Goal: Information Seeking & Learning: Learn about a topic

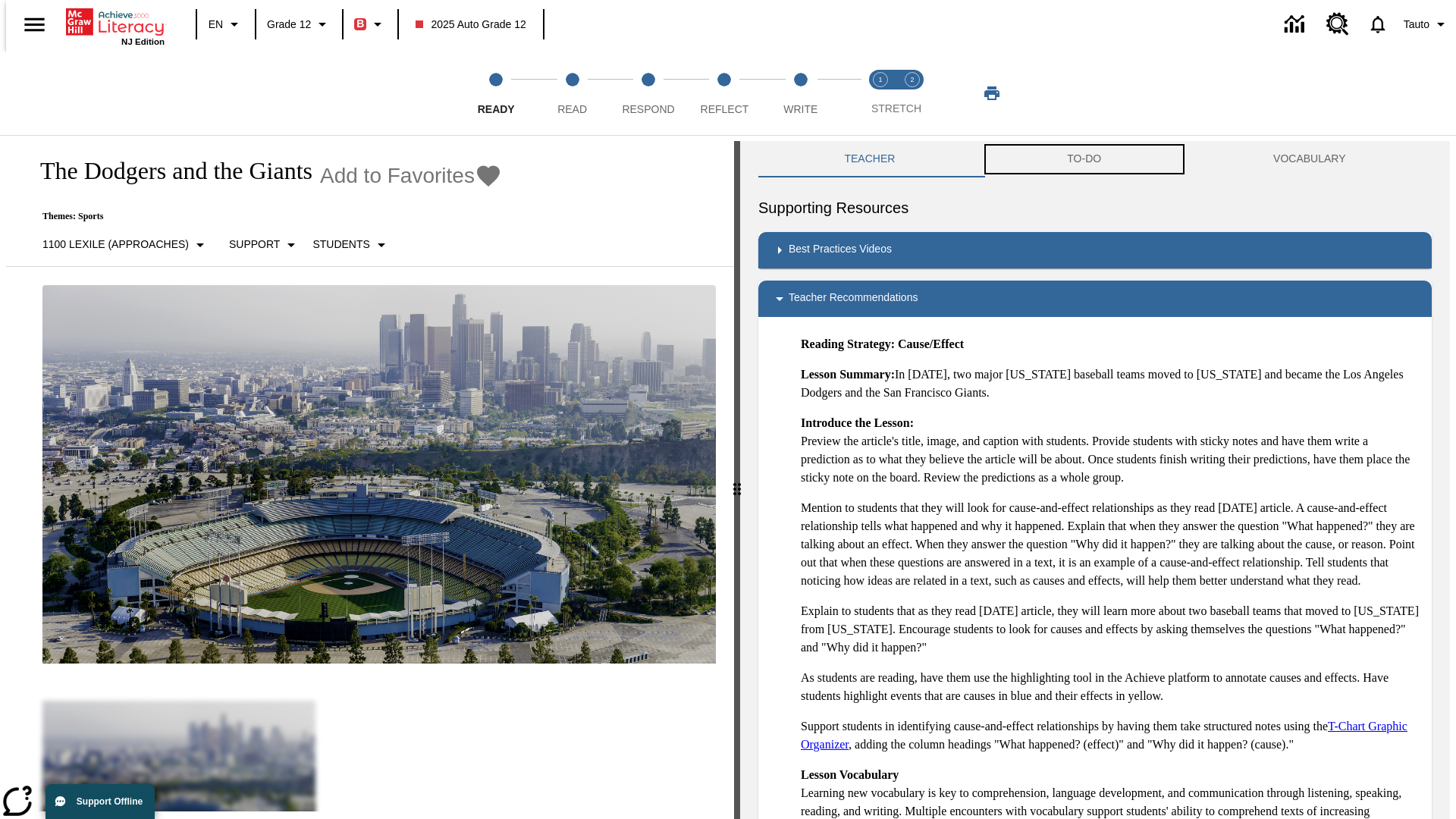
click at [1085, 159] on button "TO-DO" at bounding box center [1084, 159] width 206 height 36
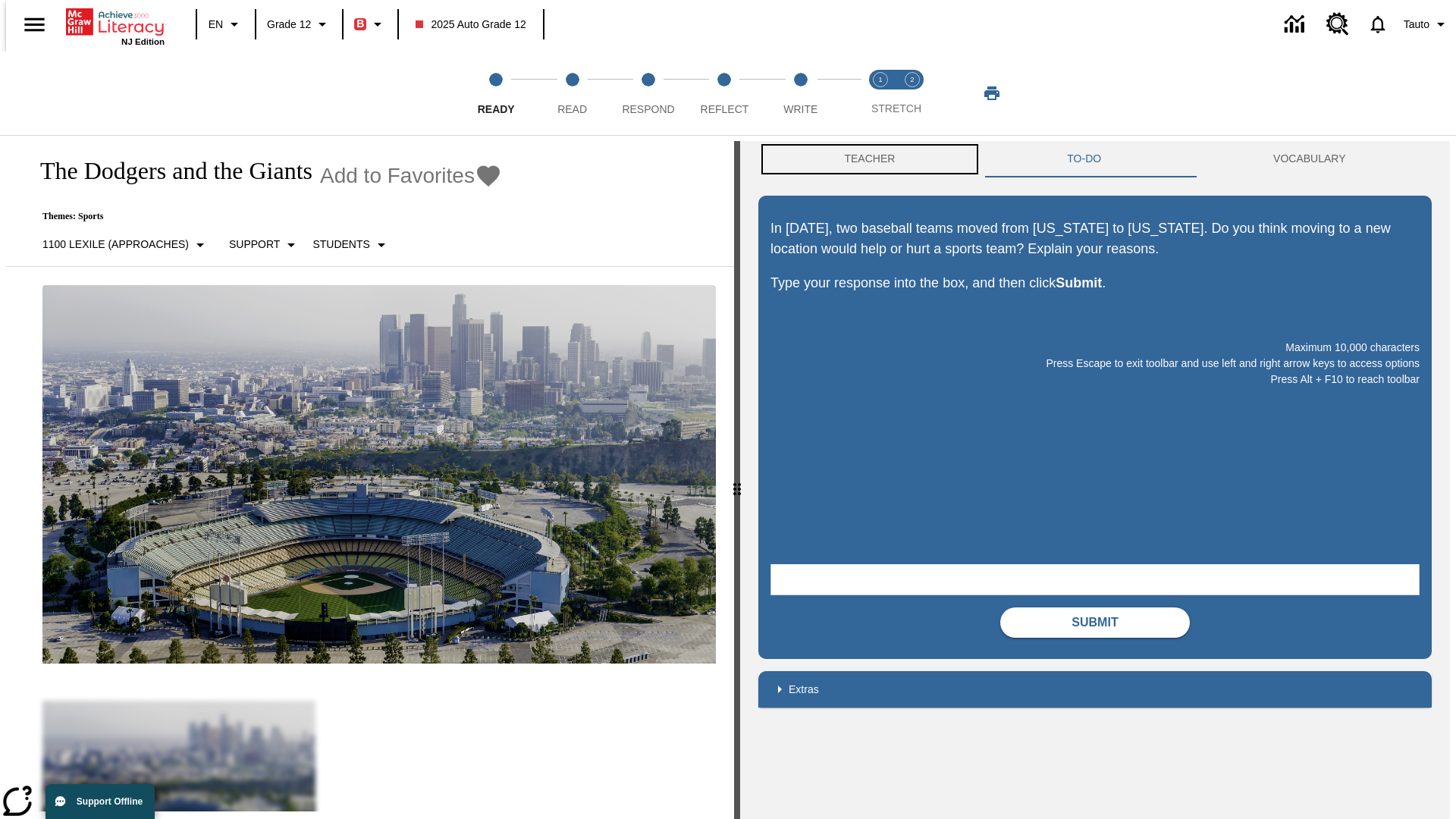
scroll to position [1, 0]
click at [866, 159] on button "Teacher" at bounding box center [870, 158] width 223 height 36
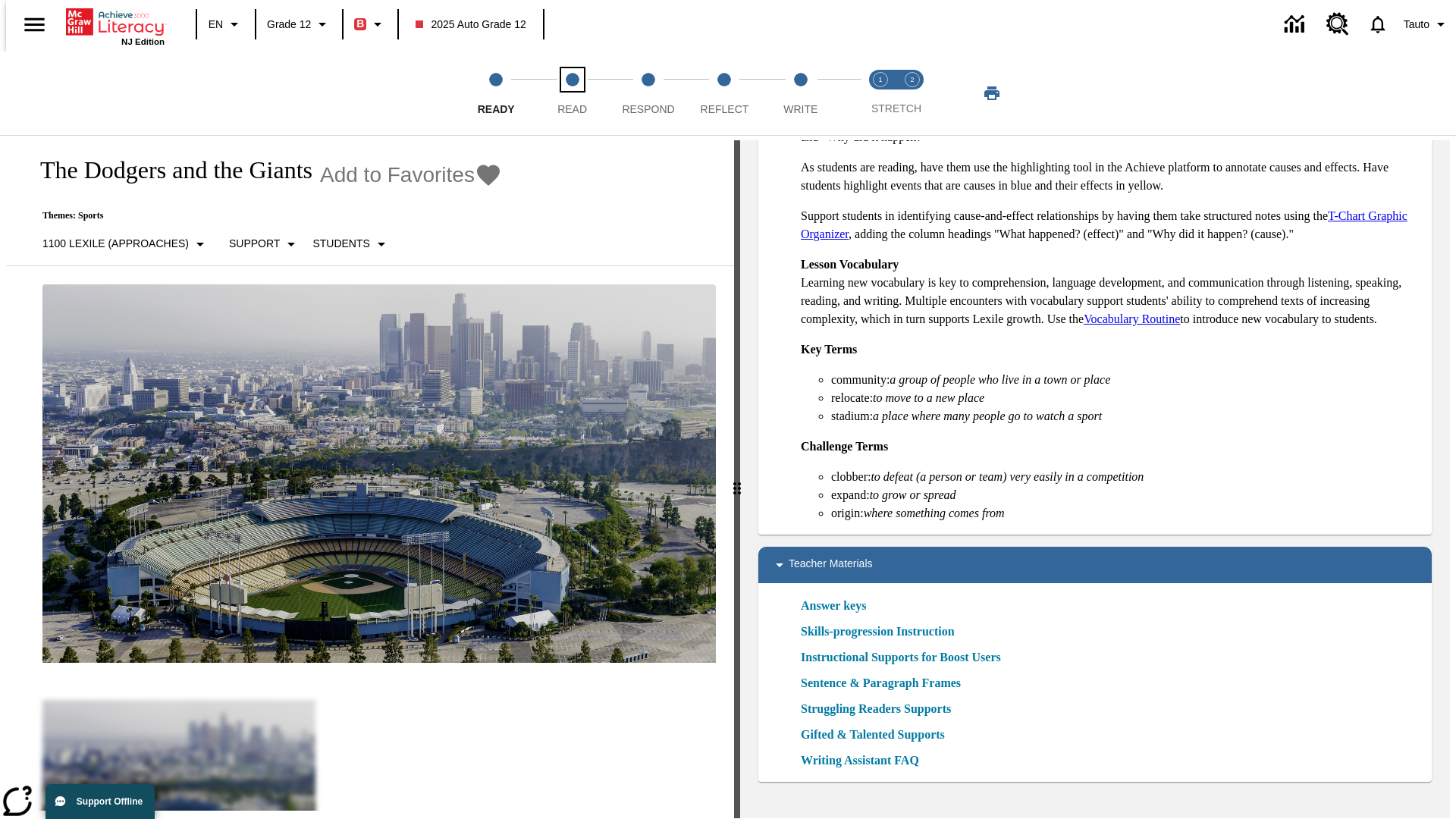
click at [572, 94] on span "Read" at bounding box center [572, 103] width 30 height 27
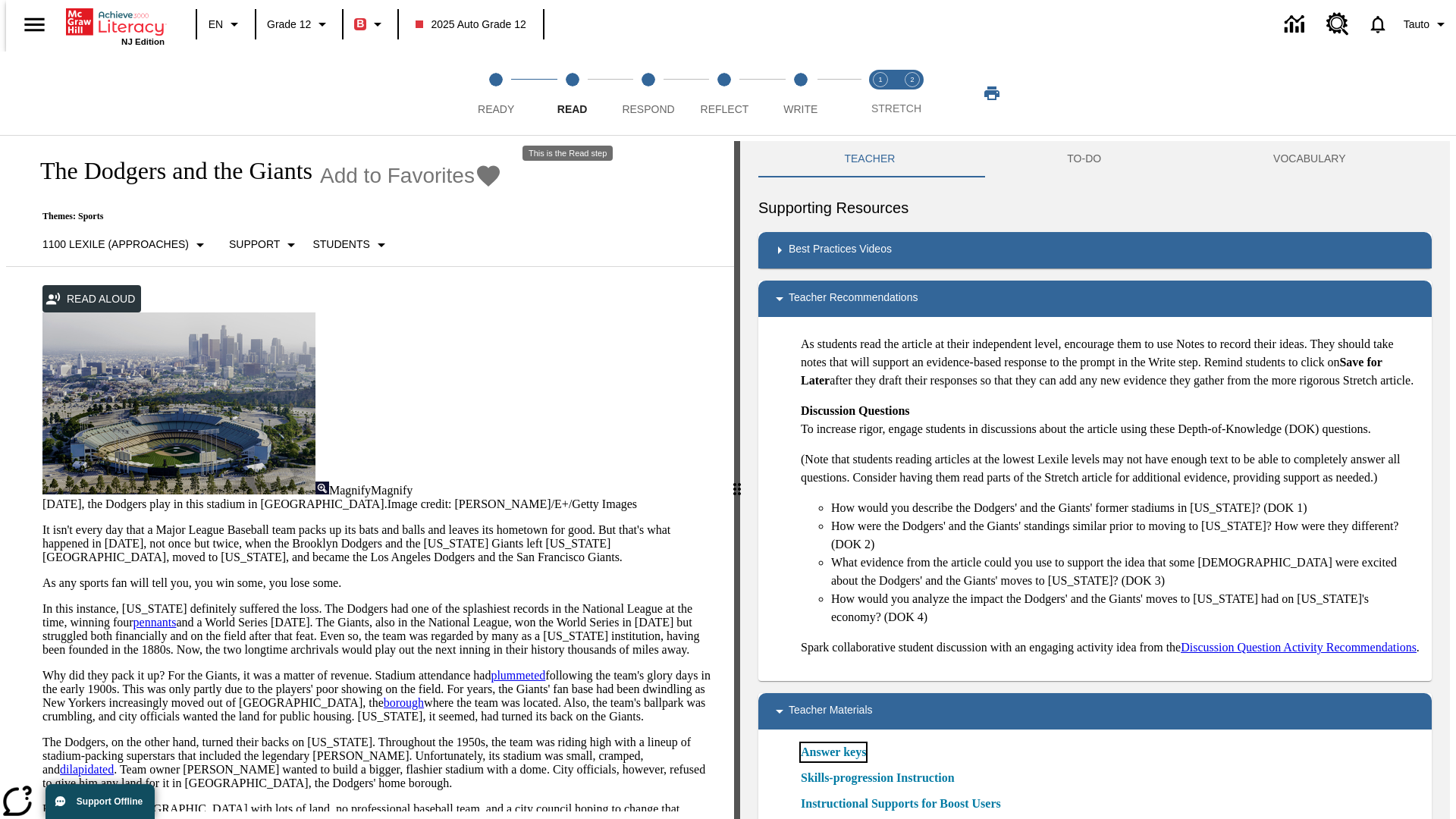
click at [833, 762] on link "Answer keys" at bounding box center [833, 752] width 65 height 19
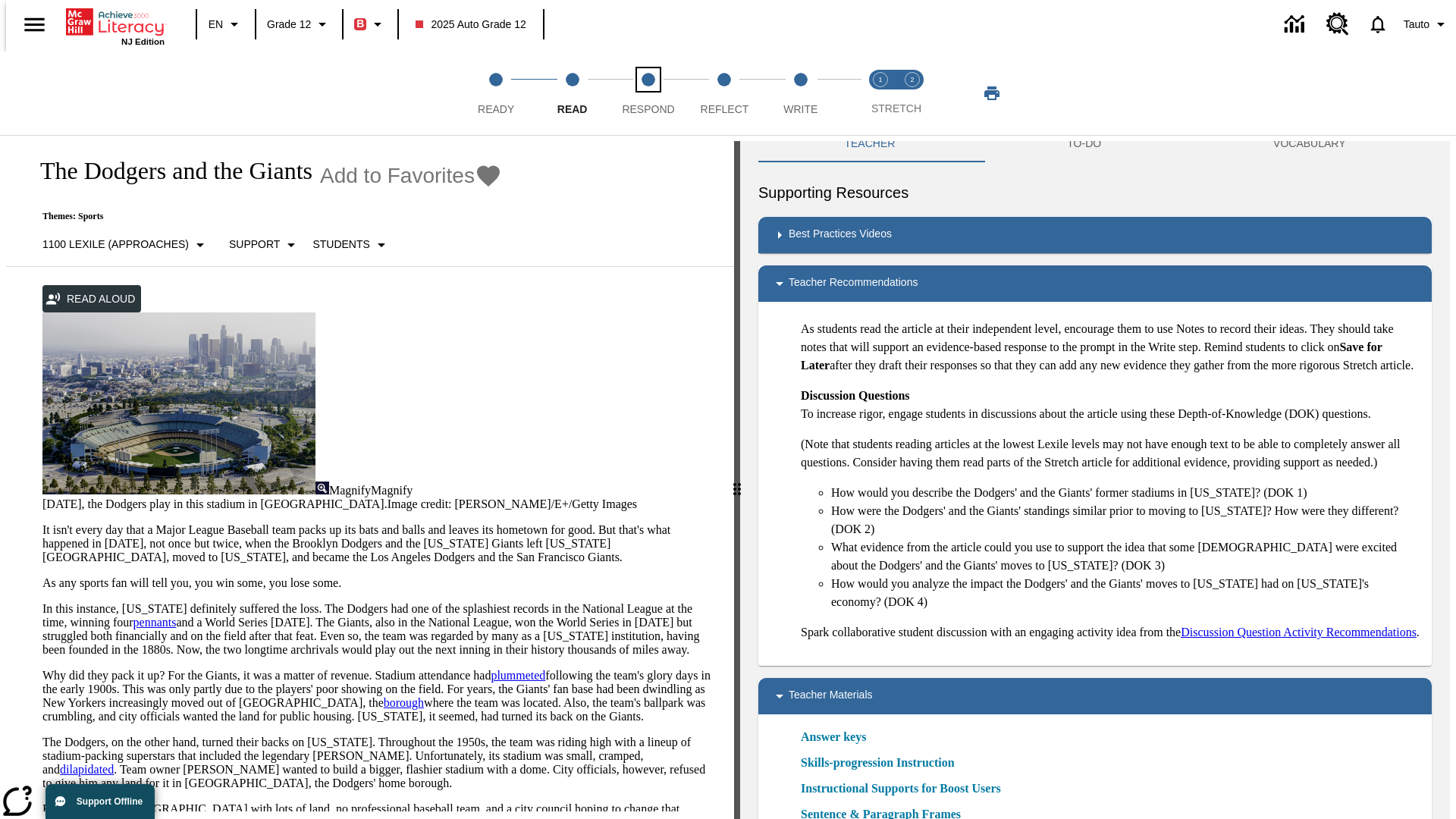
click at [648, 94] on span "Respond" at bounding box center [648, 103] width 52 height 27
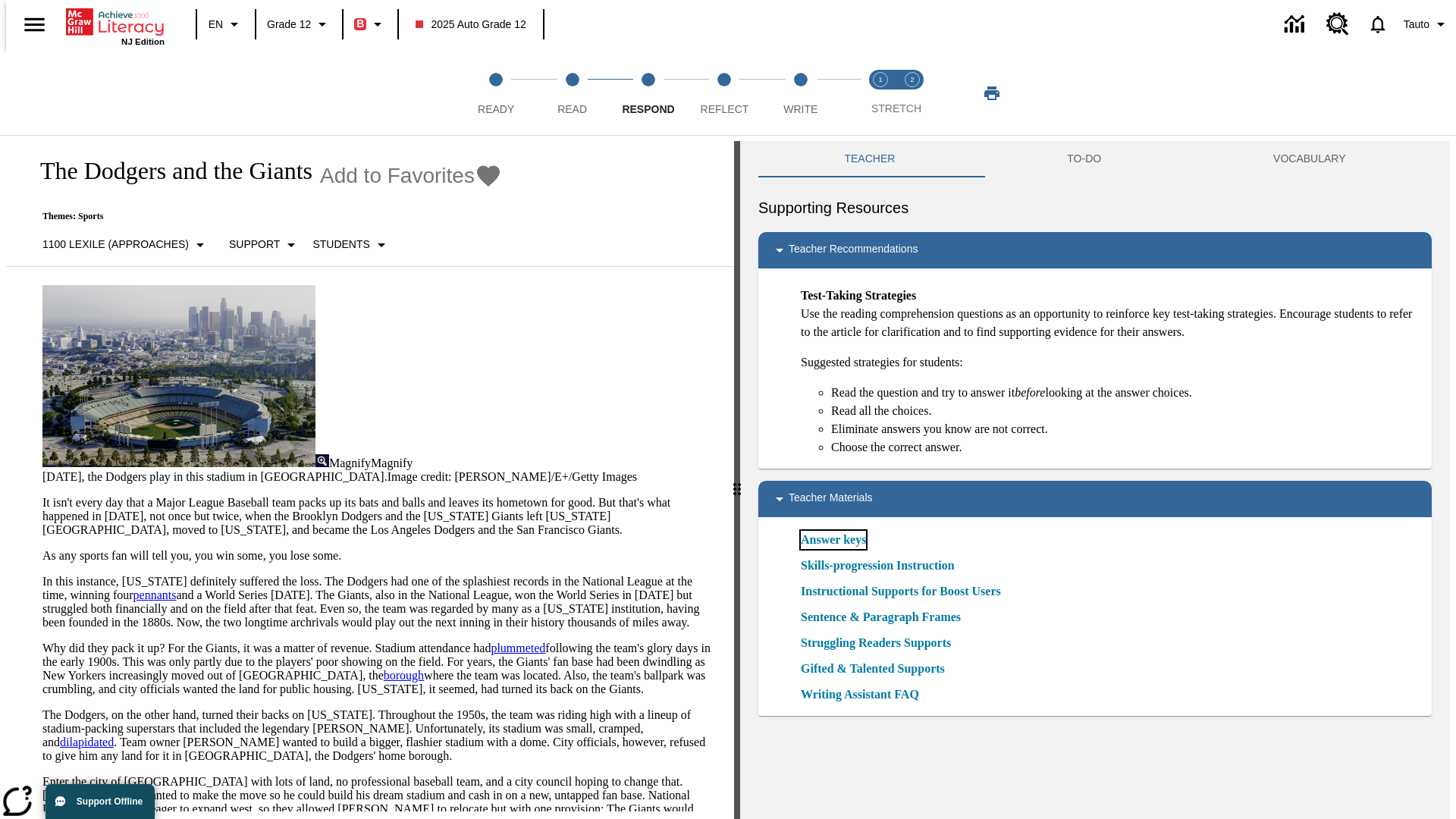
click at [833, 540] on link "Answer keys" at bounding box center [833, 540] width 65 height 19
click at [724, 94] on span "Reflect" at bounding box center [725, 103] width 48 height 27
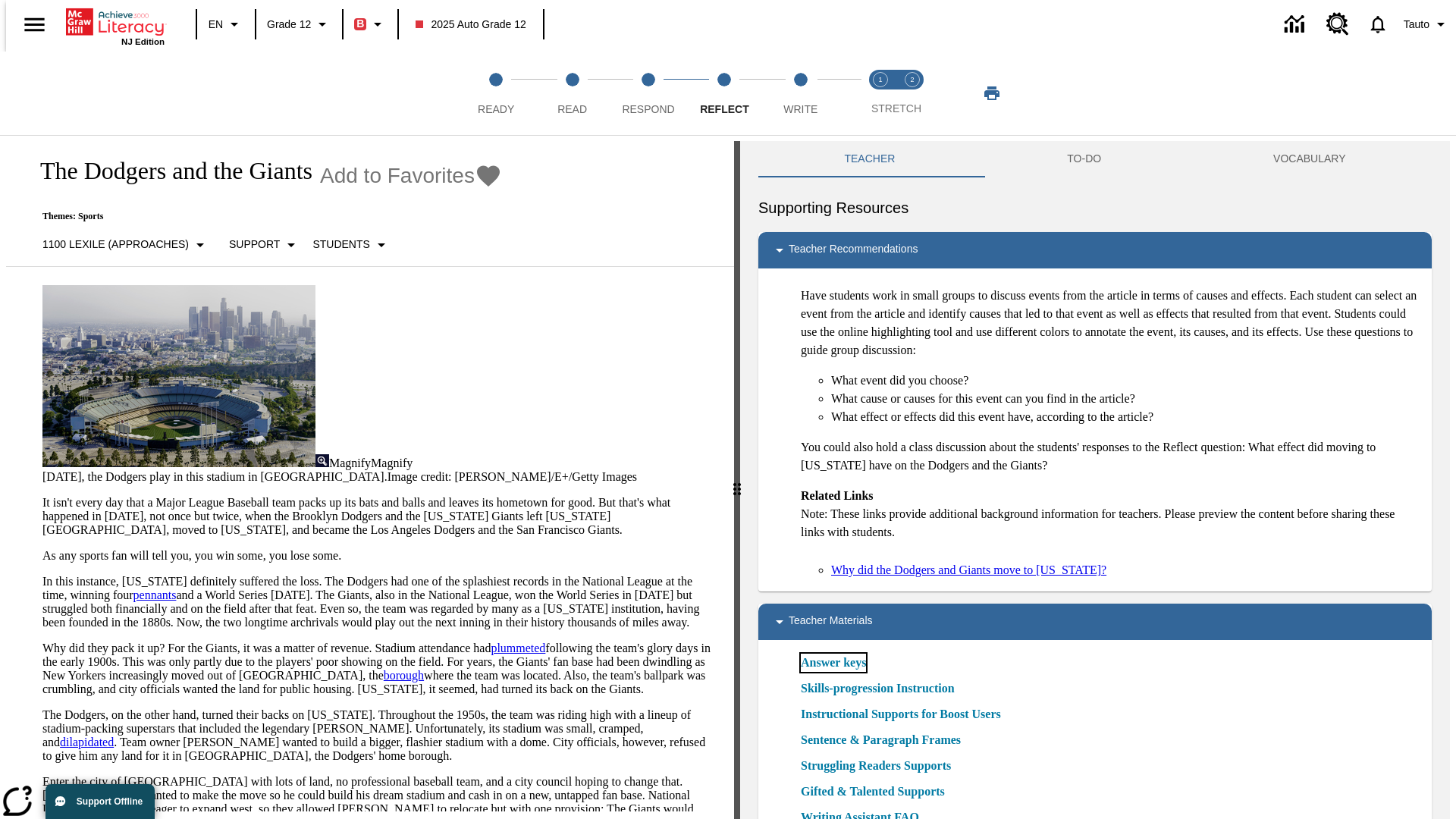
click at [833, 663] on link "Answer keys" at bounding box center [833, 663] width 65 height 19
click at [800, 94] on span "Write" at bounding box center [800, 103] width 34 height 27
